Goal: Task Accomplishment & Management: Manage account settings

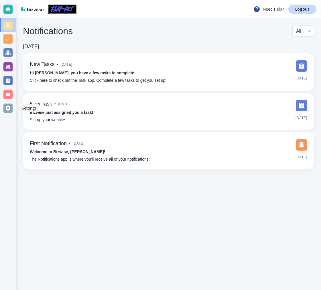
click at [3, 107] on div at bounding box center [7, 107] width 9 height 9
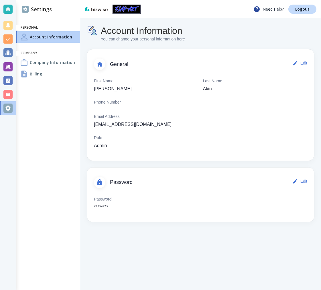
click at [48, 63] on h4 "Company Information" at bounding box center [52, 62] width 45 height 6
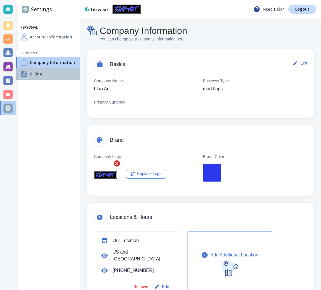
click at [34, 75] on h4 "Billing" at bounding box center [36, 74] width 12 height 6
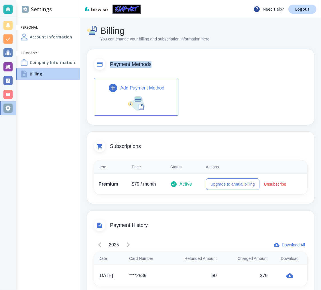
drag, startPoint x: 109, startPoint y: 64, endPoint x: 164, endPoint y: 64, distance: 54.7
click at [164, 64] on div "Payment Methods" at bounding box center [200, 60] width 227 height 23
click at [164, 64] on span "Payment Methods" at bounding box center [208, 64] width 197 height 6
click at [298, 11] on p "Logout" at bounding box center [302, 9] width 14 height 4
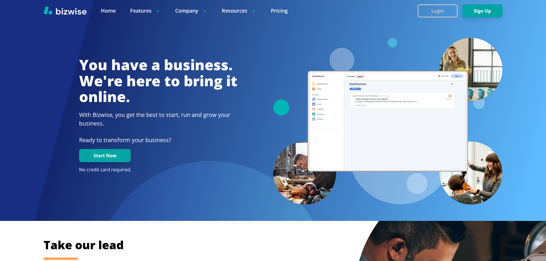
click at [432, 11] on button "Login" at bounding box center [437, 10] width 40 height 13
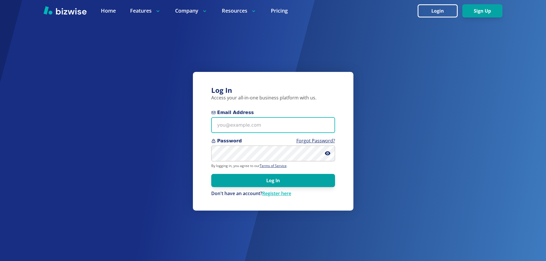
drag, startPoint x: 265, startPoint y: 130, endPoint x: 259, endPoint y: 127, distance: 5.9
click at [262, 128] on input "Email Address" at bounding box center [273, 125] width 124 height 16
type input "r"
